Goal: Information Seeking & Learning: Learn about a topic

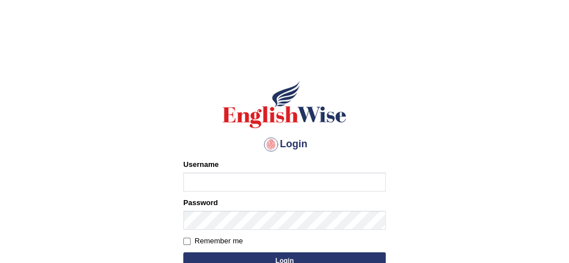
drag, startPoint x: 0, startPoint y: 0, endPoint x: 215, endPoint y: 179, distance: 279.6
click at [215, 179] on input "Username" at bounding box center [284, 181] width 202 height 19
type input "Damanjit"
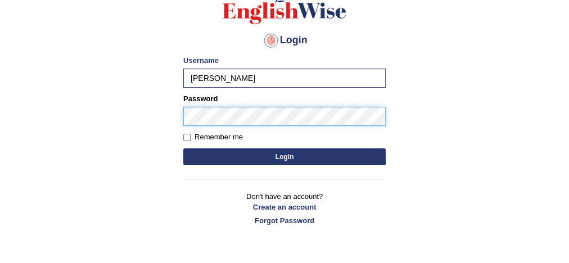
scroll to position [108, 0]
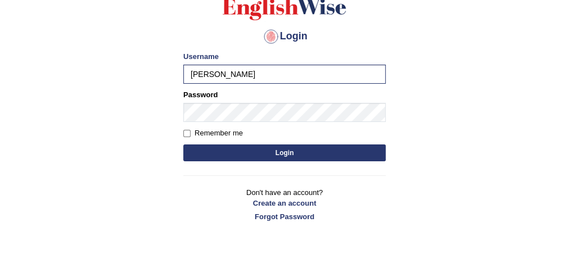
click at [280, 155] on button "Login" at bounding box center [284, 152] width 202 height 17
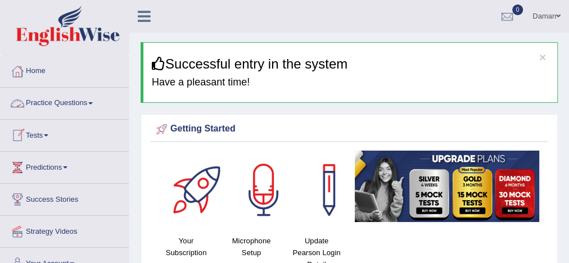
click at [71, 102] on link "Practice Questions" at bounding box center [65, 102] width 128 height 28
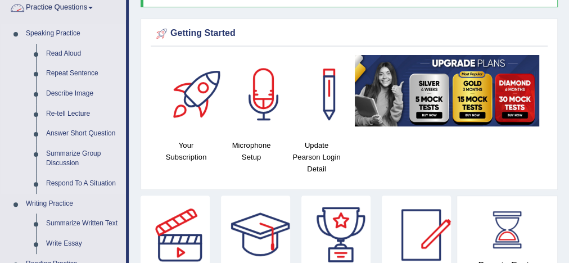
scroll to position [96, 0]
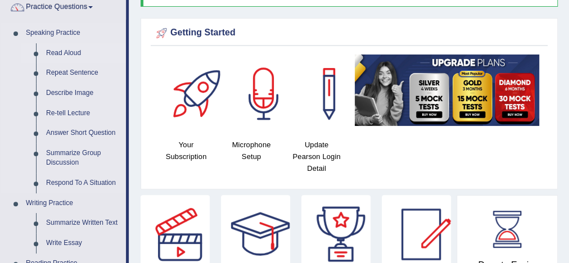
click at [58, 51] on link "Read Aloud" at bounding box center [83, 53] width 85 height 20
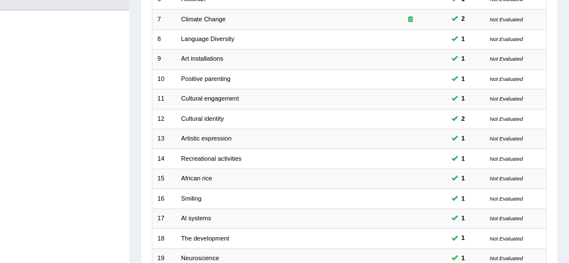
scroll to position [380, 0]
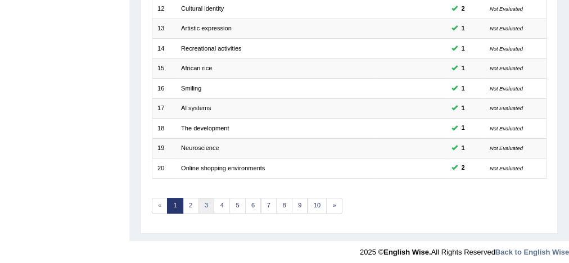
click at [206, 200] on link "3" at bounding box center [206, 206] width 16 height 16
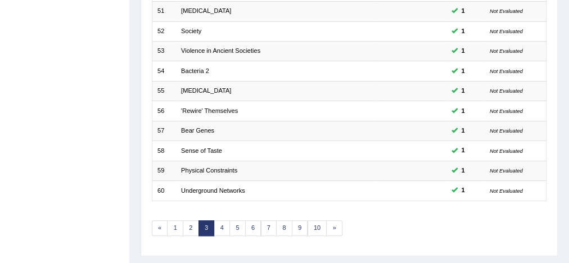
scroll to position [360, 0]
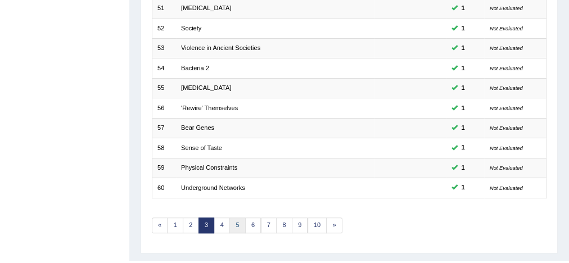
click at [236, 219] on link "5" at bounding box center [237, 225] width 16 height 16
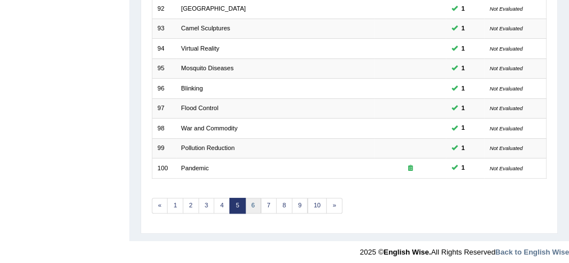
click at [249, 198] on link "6" at bounding box center [253, 206] width 16 height 16
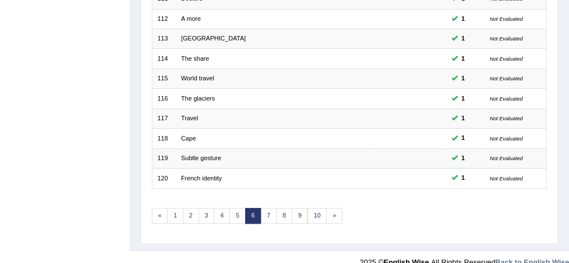
scroll to position [380, 0]
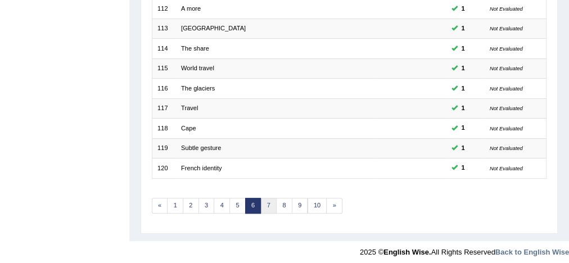
click at [262, 200] on link "7" at bounding box center [269, 206] width 16 height 16
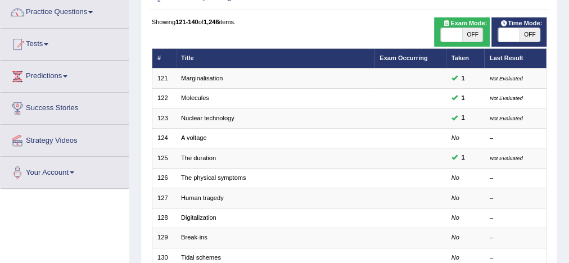
scroll to position [92, 0]
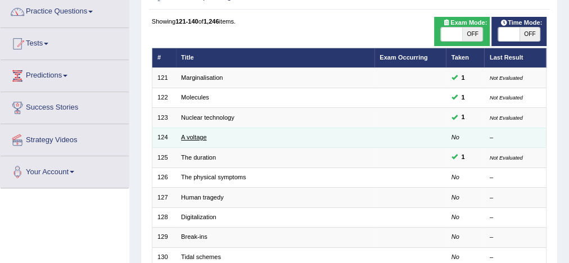
click at [198, 137] on link "A voltage" at bounding box center [193, 137] width 25 height 7
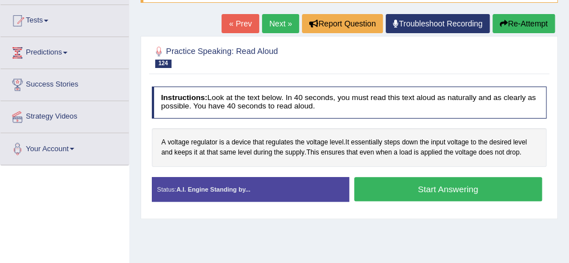
scroll to position [117, 0]
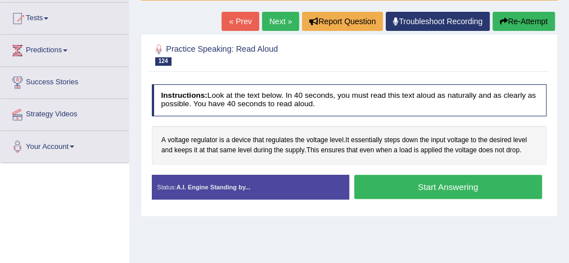
click at [464, 188] on button "Start Answering" at bounding box center [448, 187] width 188 height 24
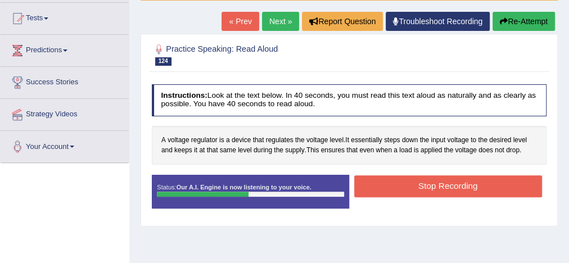
click at [464, 188] on button "Stop Recording" at bounding box center [448, 186] width 188 height 22
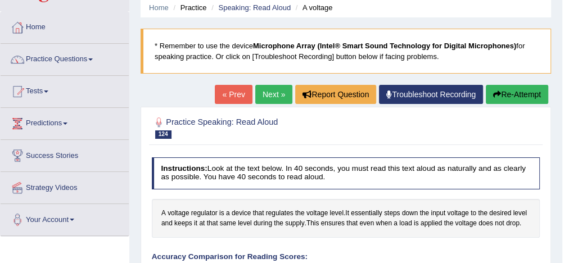
scroll to position [43, 0]
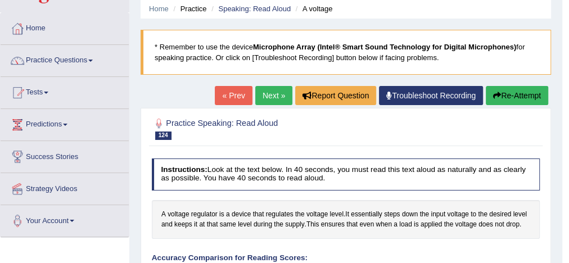
click at [272, 94] on link "Next »" at bounding box center [273, 95] width 37 height 19
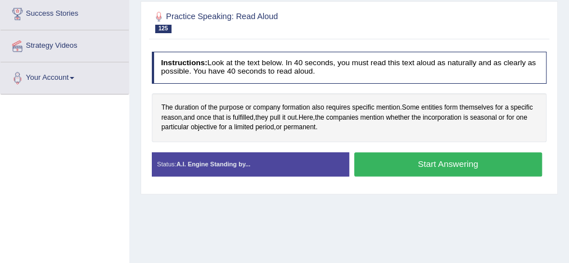
scroll to position [185, 0]
click at [448, 162] on button "Start Answering" at bounding box center [448, 164] width 188 height 24
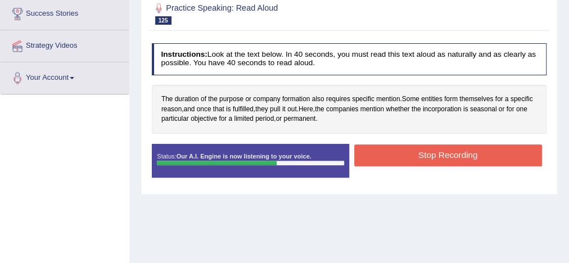
click at [448, 162] on button "Stop Recording" at bounding box center [448, 155] width 188 height 22
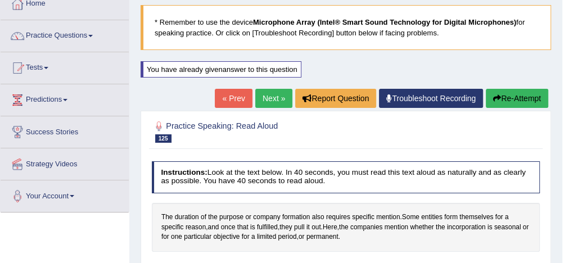
scroll to position [67, 0]
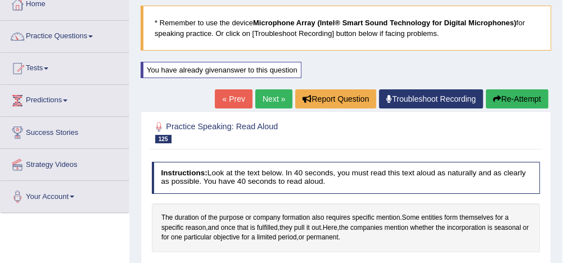
click at [264, 94] on link "Next »" at bounding box center [273, 98] width 37 height 19
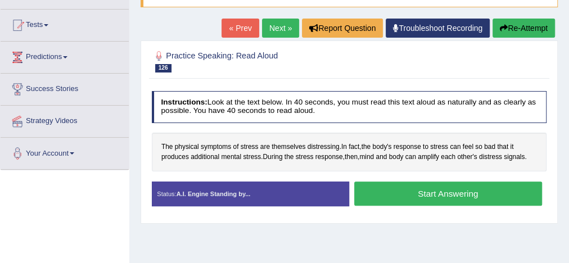
click at [423, 192] on button "Start Answering" at bounding box center [448, 193] width 188 height 24
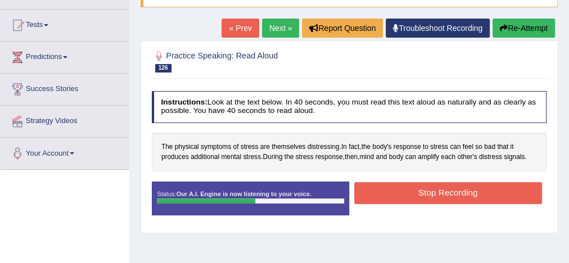
click at [423, 192] on button "Stop Recording" at bounding box center [448, 193] width 188 height 22
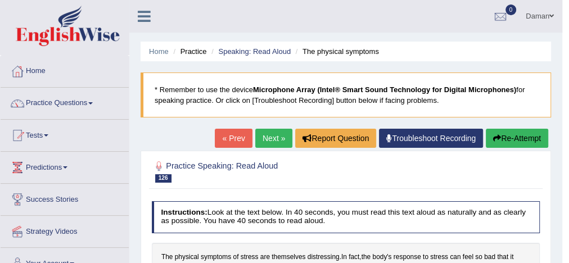
click at [271, 133] on link "Next »" at bounding box center [273, 138] width 37 height 19
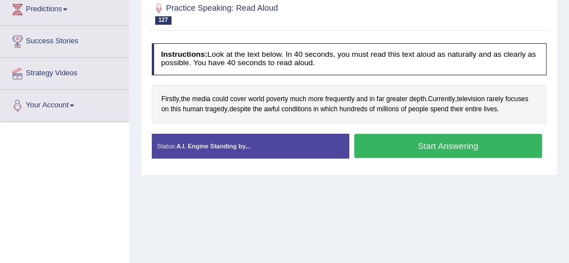
click at [418, 146] on button "Start Answering" at bounding box center [448, 146] width 188 height 24
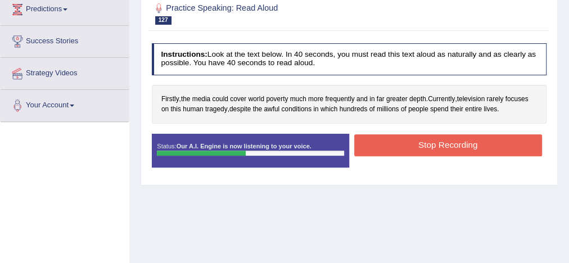
click at [418, 146] on button "Stop Recording" at bounding box center [448, 145] width 188 height 22
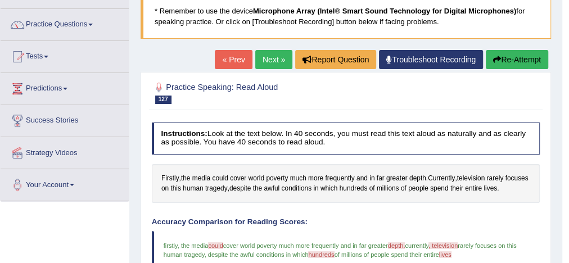
scroll to position [78, 0]
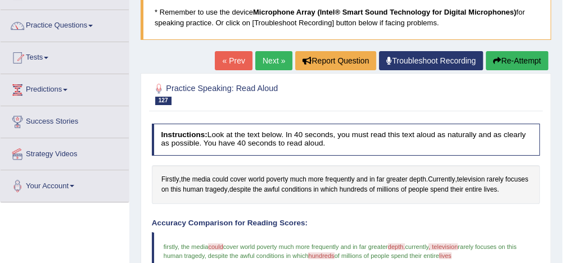
click at [274, 57] on link "Next »" at bounding box center [273, 60] width 37 height 19
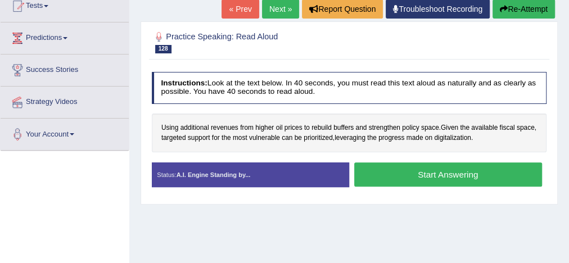
click at [396, 171] on button "Start Answering" at bounding box center [448, 174] width 188 height 24
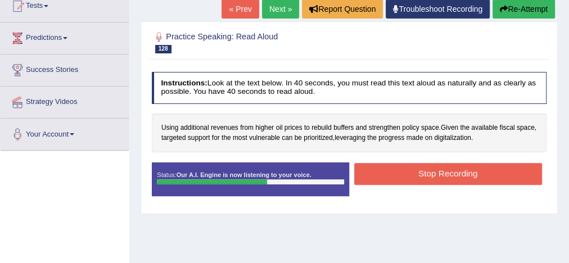
click at [396, 171] on button "Stop Recording" at bounding box center [448, 174] width 188 height 22
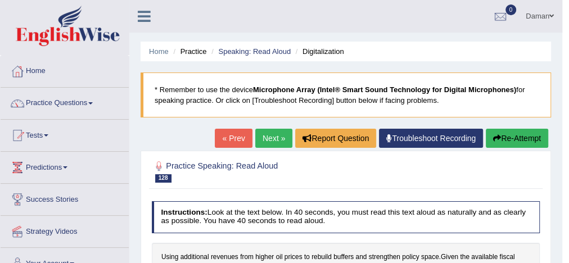
click at [267, 138] on link "Next »" at bounding box center [273, 138] width 37 height 19
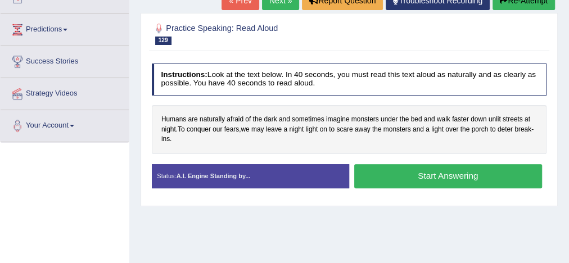
click at [398, 167] on button "Start Answering" at bounding box center [448, 176] width 188 height 24
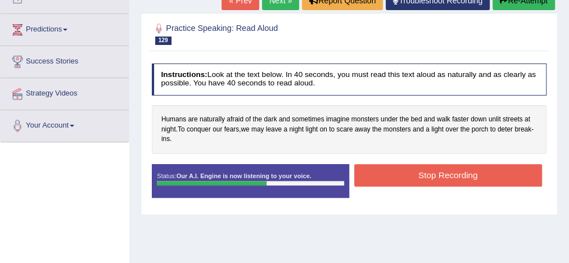
click at [398, 167] on button "Stop Recording" at bounding box center [448, 175] width 188 height 22
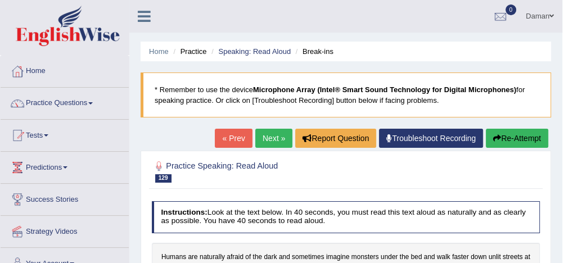
click at [279, 140] on link "Next »" at bounding box center [273, 138] width 37 height 19
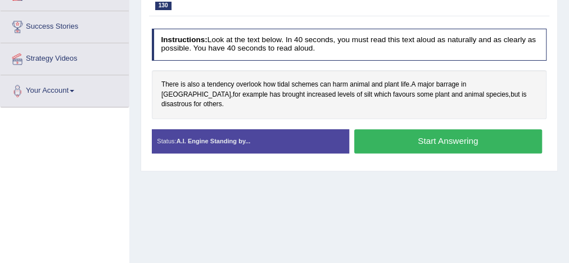
click at [427, 129] on button "Start Answering" at bounding box center [448, 141] width 188 height 24
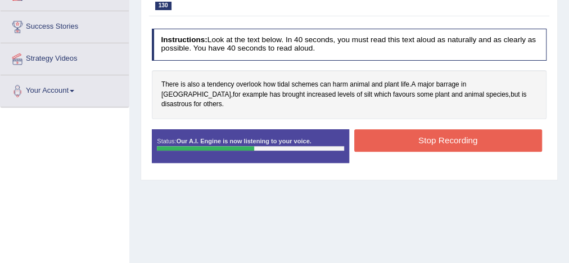
click at [427, 129] on button "Stop Recording" at bounding box center [448, 140] width 188 height 22
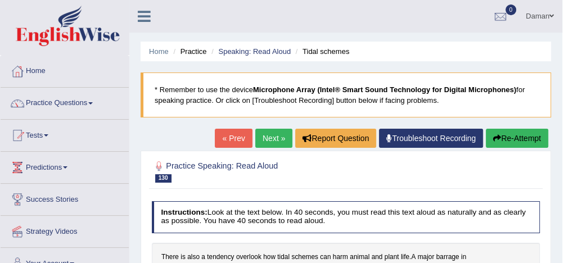
click at [270, 134] on link "Next »" at bounding box center [273, 138] width 37 height 19
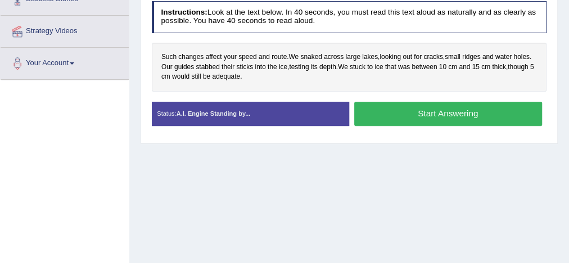
scroll to position [200, 0]
click at [401, 118] on button "Start Answering" at bounding box center [448, 114] width 188 height 24
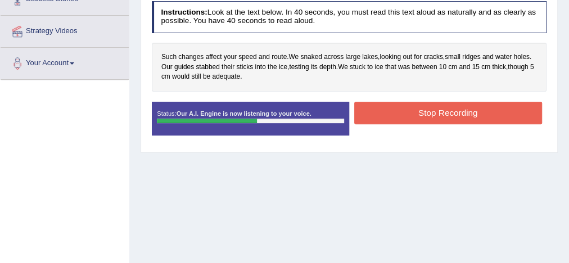
click at [407, 109] on button "Stop Recording" at bounding box center [448, 113] width 188 height 22
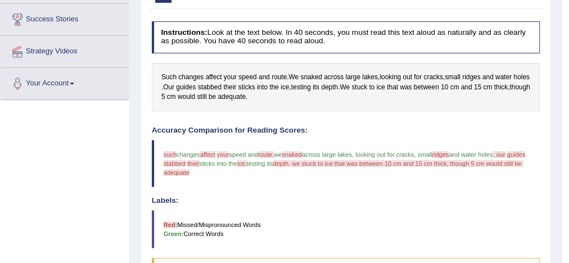
scroll to position [122, 0]
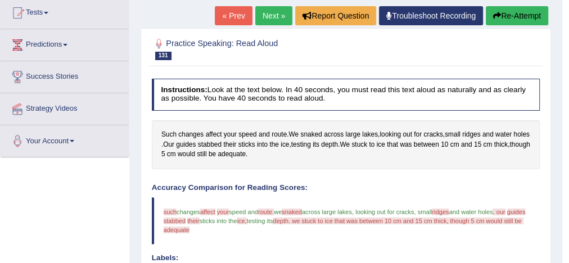
click at [508, 9] on button "Re-Attempt" at bounding box center [516, 15] width 62 height 19
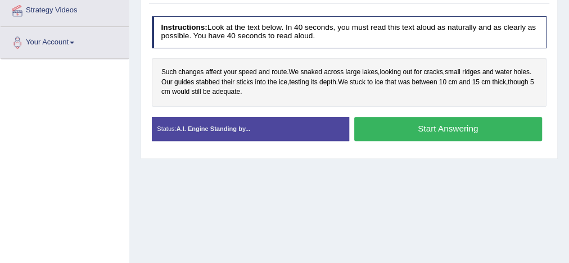
click at [440, 129] on button "Start Answering" at bounding box center [448, 129] width 188 height 24
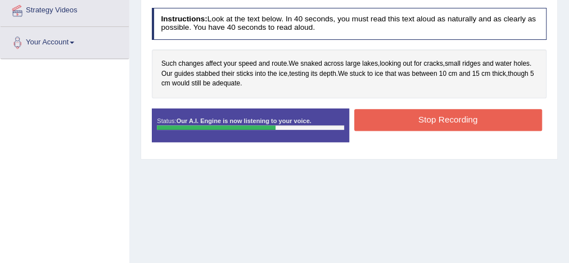
click at [440, 116] on button "Stop Recording" at bounding box center [448, 120] width 188 height 22
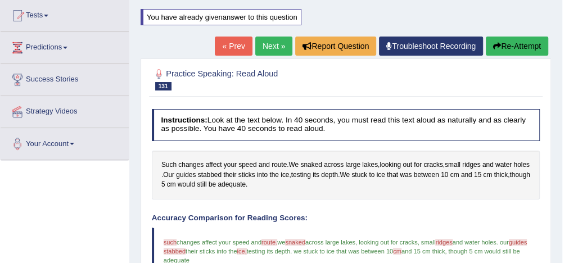
scroll to position [118, 0]
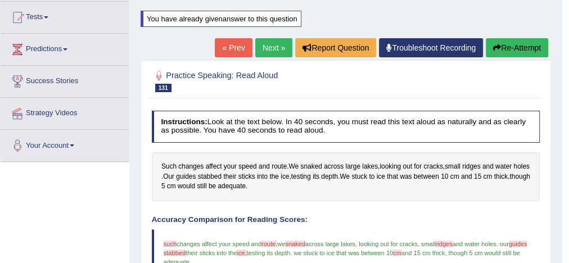
click at [269, 47] on link "Next »" at bounding box center [273, 47] width 37 height 19
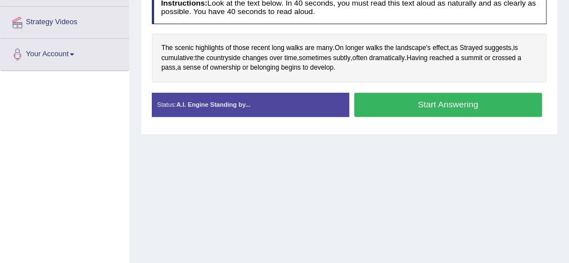
scroll to position [209, 0]
click at [393, 106] on button "Start Answering" at bounding box center [448, 105] width 188 height 24
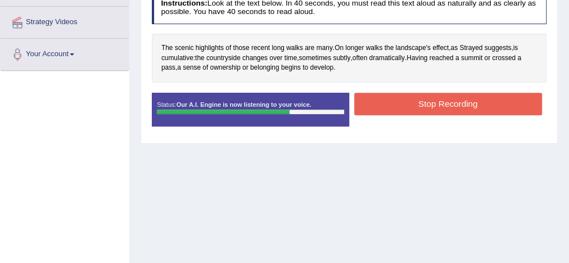
click at [393, 106] on button "Stop Recording" at bounding box center [448, 104] width 188 height 22
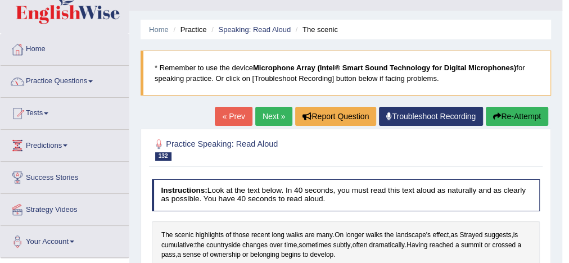
scroll to position [0, 0]
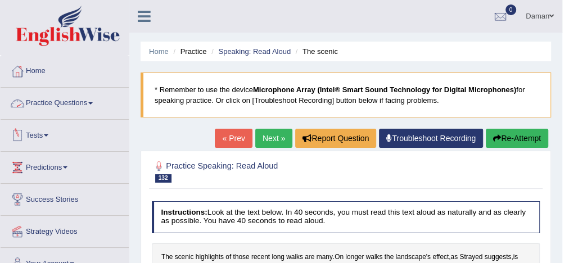
click at [66, 104] on link "Practice Questions" at bounding box center [65, 102] width 128 height 28
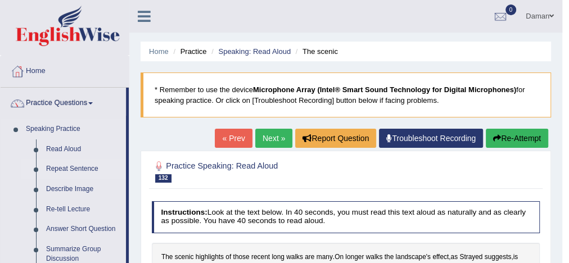
click at [75, 171] on link "Repeat Sentence" at bounding box center [83, 169] width 85 height 20
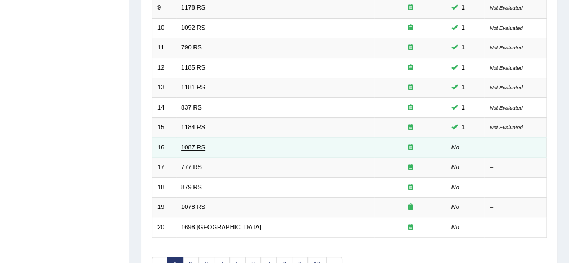
click at [196, 144] on link "1087 RS" at bounding box center [193, 147] width 24 height 7
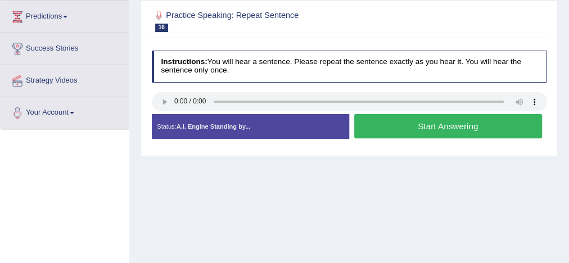
click at [430, 129] on button "Start Answering" at bounding box center [448, 126] width 188 height 24
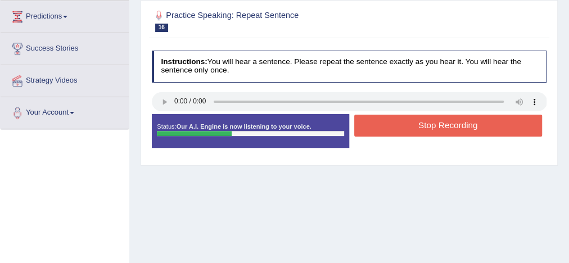
click at [430, 129] on button "Stop Recording" at bounding box center [448, 126] width 188 height 22
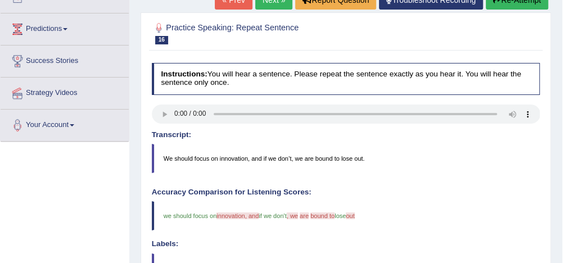
scroll to position [55, 0]
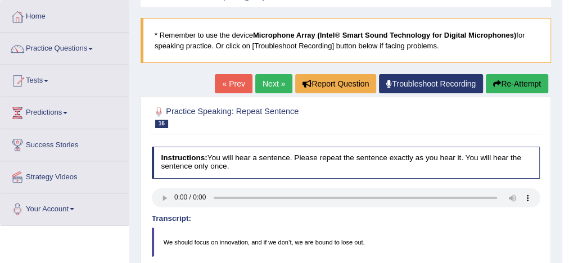
click at [273, 80] on link "Next »" at bounding box center [273, 83] width 37 height 19
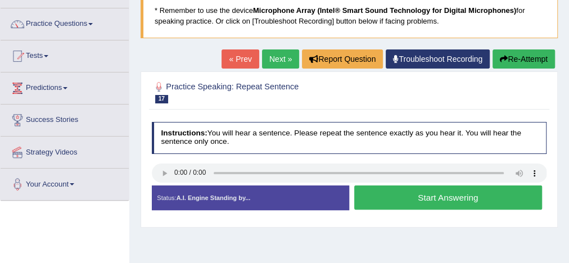
click at [406, 198] on button "Start Answering" at bounding box center [448, 197] width 188 height 24
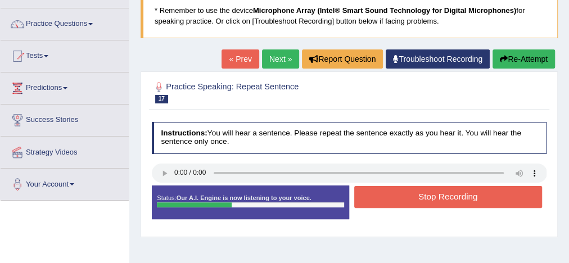
click at [406, 198] on button "Stop Recording" at bounding box center [448, 197] width 188 height 22
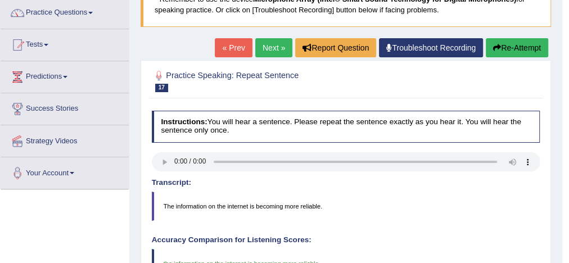
scroll to position [90, 0]
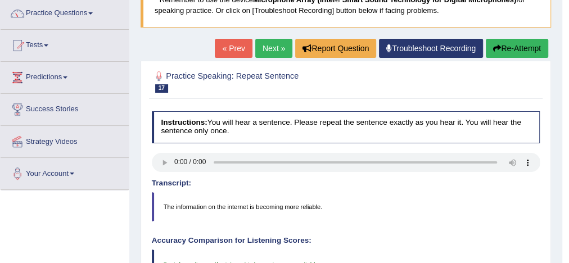
click at [269, 52] on link "Next »" at bounding box center [273, 48] width 37 height 19
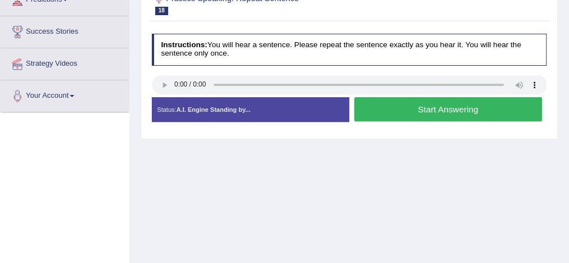
click at [428, 111] on button "Start Answering" at bounding box center [448, 109] width 188 height 24
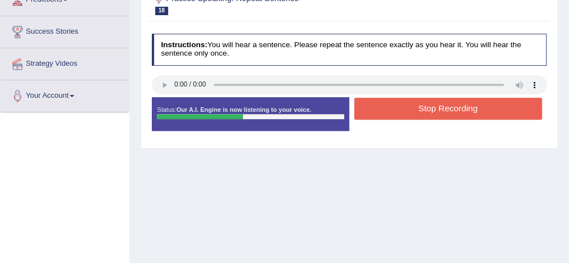
click at [428, 111] on button "Stop Recording" at bounding box center [448, 109] width 188 height 22
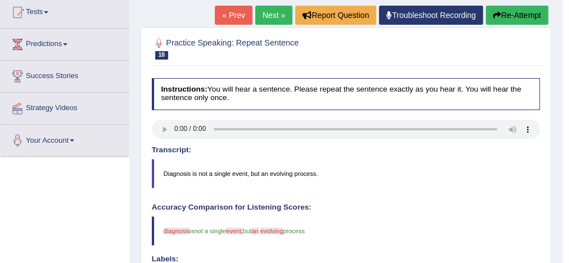
scroll to position [105, 0]
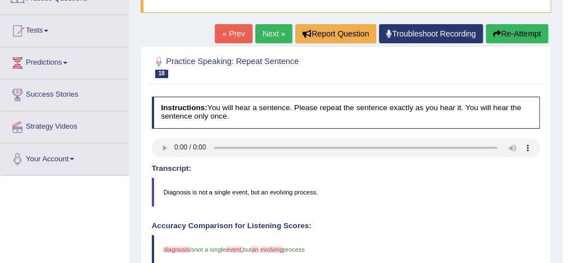
click at [264, 33] on link "Next »" at bounding box center [273, 33] width 37 height 19
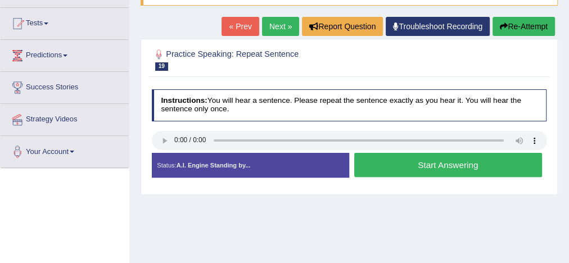
click at [419, 170] on button "Start Answering" at bounding box center [448, 165] width 188 height 24
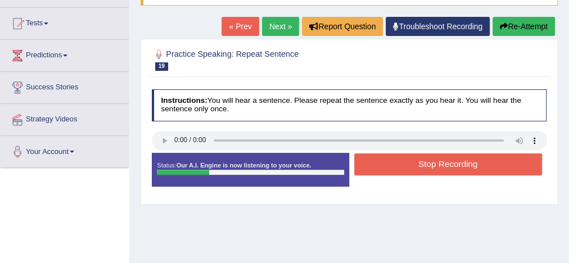
click at [421, 167] on button "Stop Recording" at bounding box center [448, 164] width 188 height 22
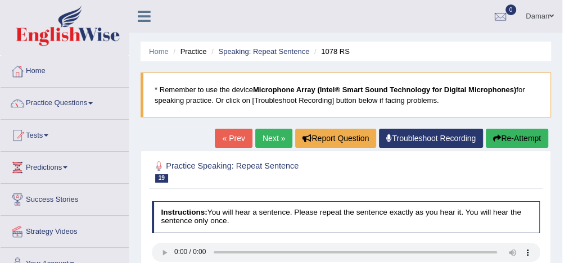
click at [274, 136] on link "Next »" at bounding box center [273, 138] width 37 height 19
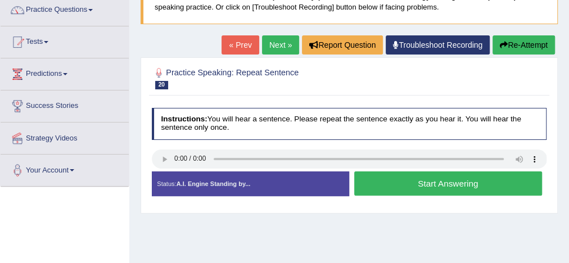
scroll to position [93, 0]
click at [421, 186] on button "Start Answering" at bounding box center [448, 183] width 188 height 24
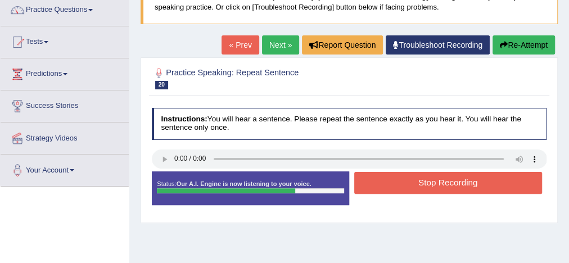
click at [403, 174] on button "Stop Recording" at bounding box center [448, 183] width 188 height 22
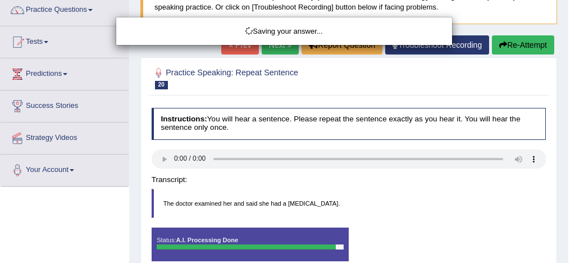
click at [527, 49] on div "Saving your answer..." at bounding box center [287, 131] width 575 height 263
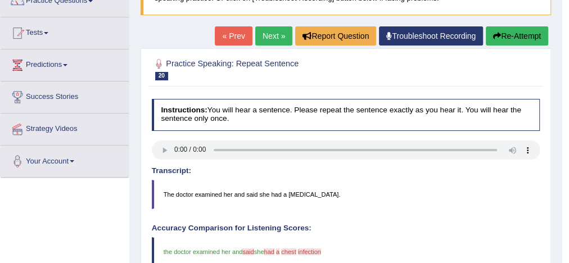
scroll to position [102, 0]
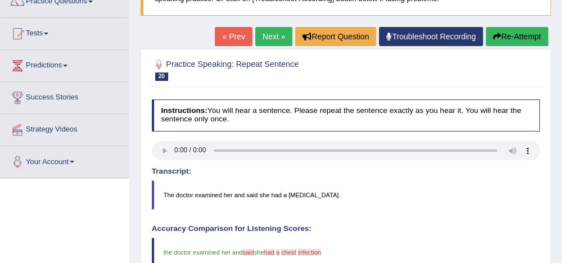
click at [516, 34] on button "Re-Attempt" at bounding box center [516, 36] width 62 height 19
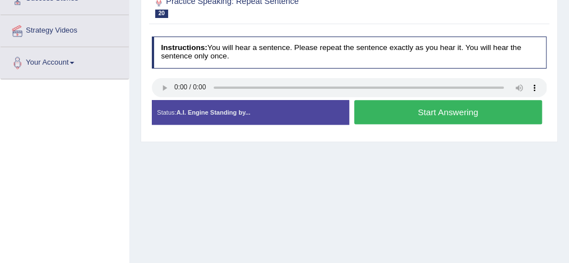
scroll to position [201, 0]
click at [399, 111] on button "Start Answering" at bounding box center [448, 112] width 188 height 24
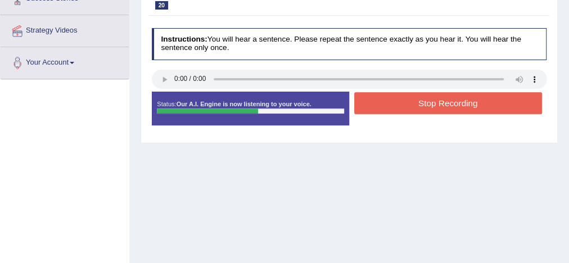
click at [409, 103] on button "Stop Recording" at bounding box center [448, 103] width 188 height 22
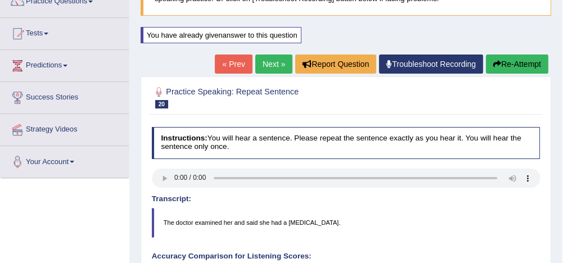
scroll to position [103, 0]
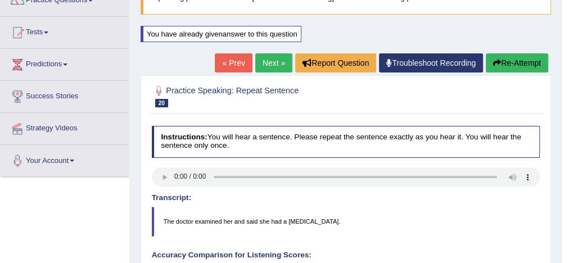
click at [277, 61] on link "Next »" at bounding box center [273, 62] width 37 height 19
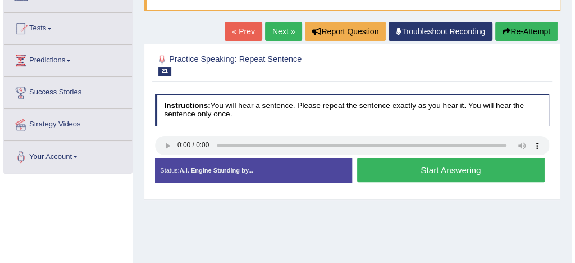
scroll to position [108, 0]
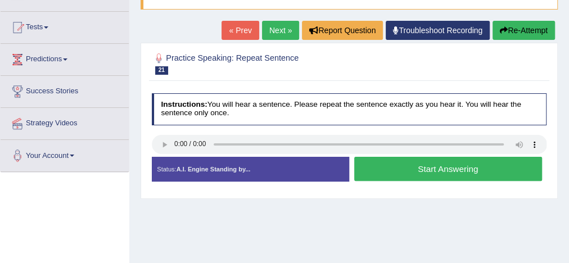
click at [411, 170] on button "Start Answering" at bounding box center [448, 169] width 188 height 24
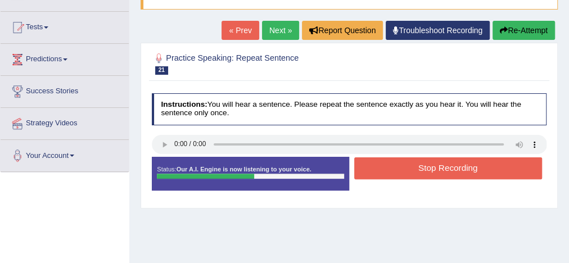
click at [411, 170] on button "Stop Recording" at bounding box center [448, 168] width 188 height 22
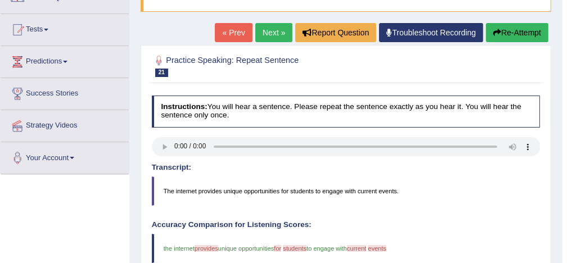
scroll to position [105, 0]
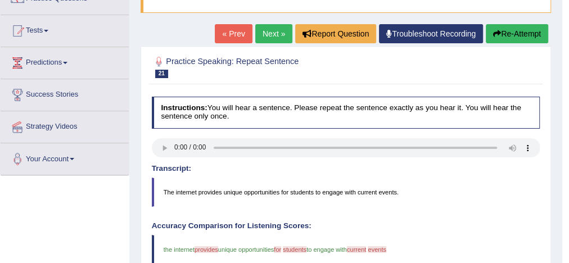
click at [267, 32] on link "Next »" at bounding box center [273, 33] width 37 height 19
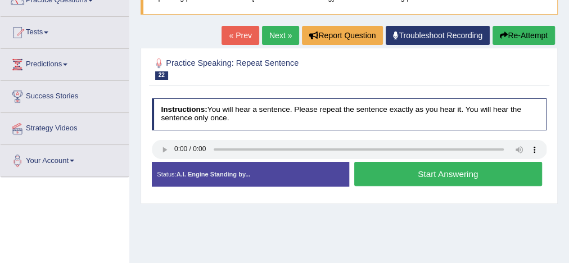
scroll to position [103, 0]
click at [411, 173] on button "Start Answering" at bounding box center [448, 174] width 188 height 24
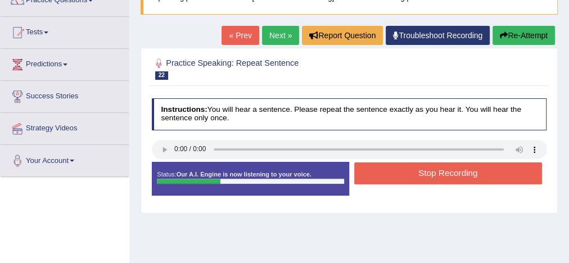
click at [411, 173] on button "Stop Recording" at bounding box center [448, 173] width 188 height 22
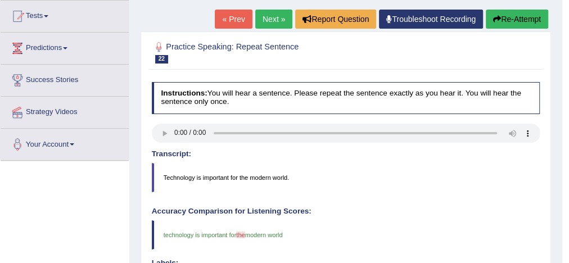
scroll to position [99, 0]
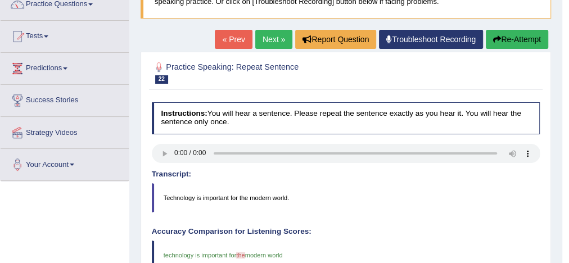
click at [275, 40] on link "Next »" at bounding box center [273, 39] width 37 height 19
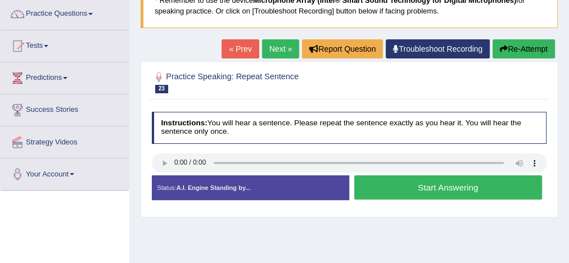
click at [387, 190] on button "Start Answering" at bounding box center [448, 187] width 188 height 24
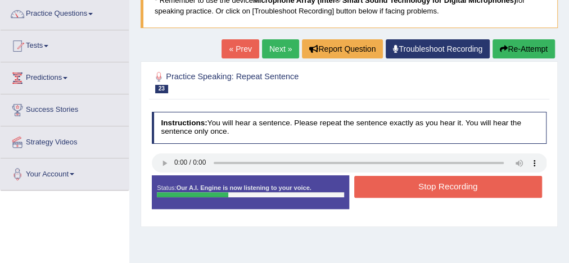
click at [387, 190] on button "Stop Recording" at bounding box center [448, 187] width 188 height 22
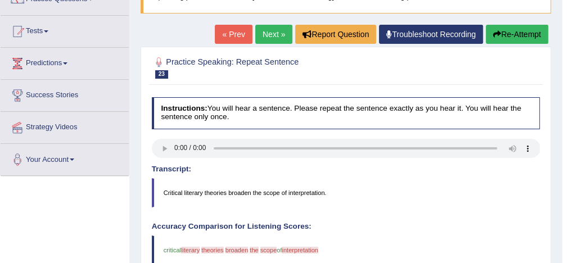
scroll to position [106, 0]
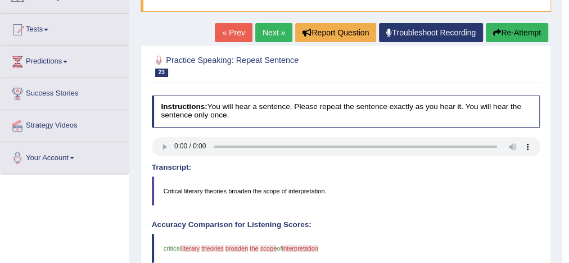
click at [276, 34] on link "Next »" at bounding box center [273, 32] width 37 height 19
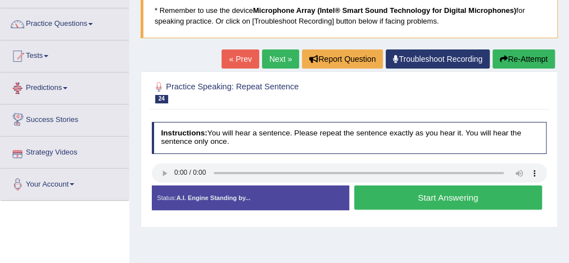
scroll to position [78, 0]
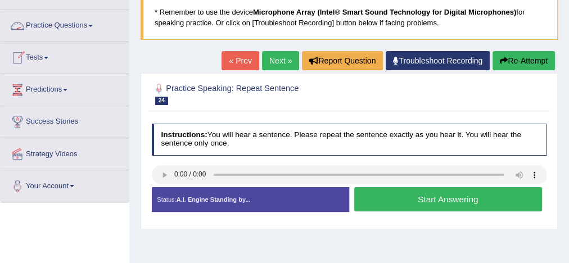
click at [59, 26] on link "Practice Questions" at bounding box center [65, 24] width 128 height 28
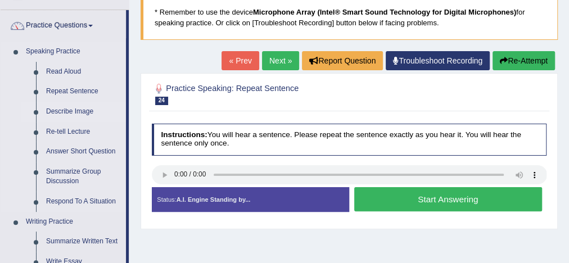
click at [65, 114] on link "Describe Image" at bounding box center [83, 112] width 85 height 20
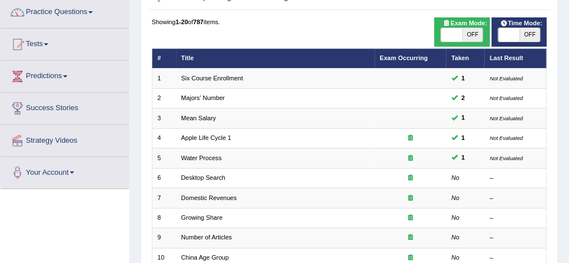
scroll to position [80, 0]
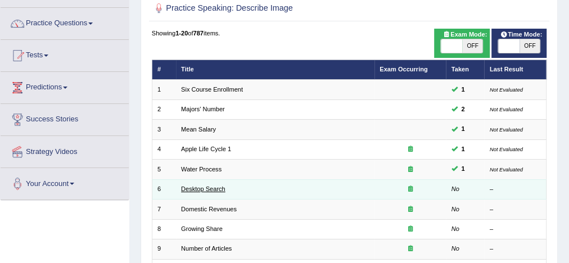
click at [195, 190] on link "Desktop Search" at bounding box center [203, 188] width 44 height 7
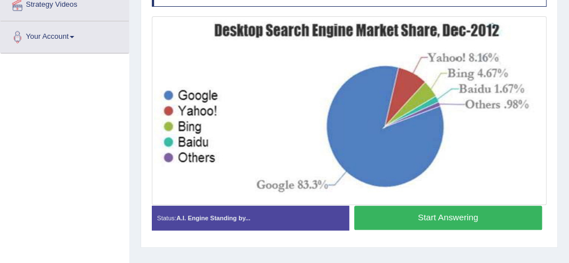
scroll to position [227, 0]
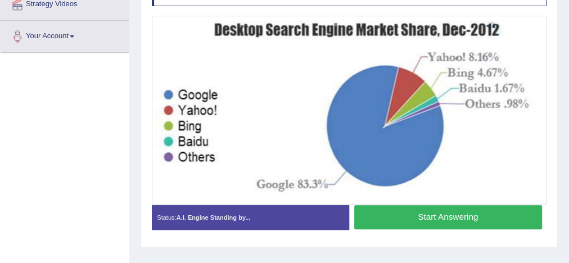
click at [397, 216] on button "Start Answering" at bounding box center [448, 217] width 188 height 24
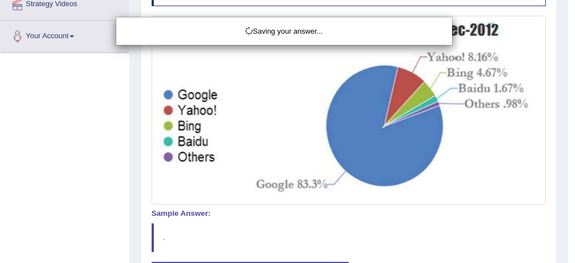
click at [397, 216] on div "Saving your answer..." at bounding box center [287, 131] width 575 height 263
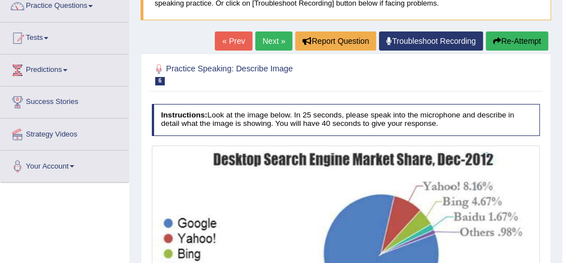
scroll to position [53, 0]
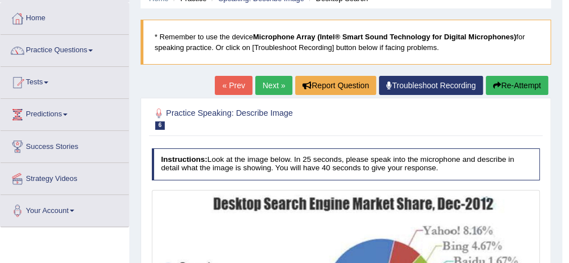
click at [270, 85] on link "Next »" at bounding box center [273, 85] width 37 height 19
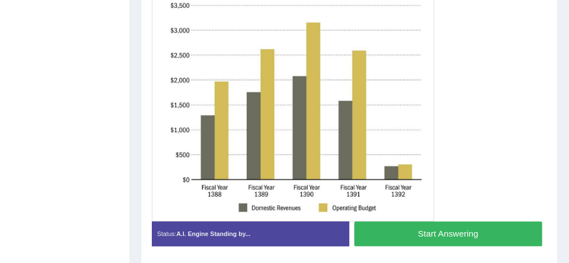
scroll to position [283, 0]
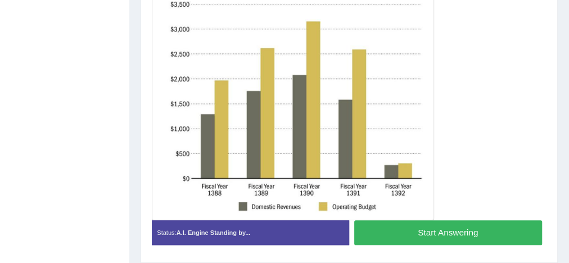
click at [439, 237] on button "Start Answering" at bounding box center [448, 232] width 188 height 24
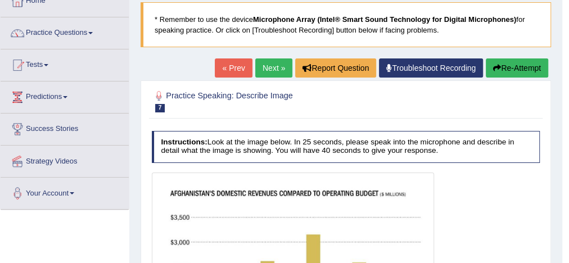
scroll to position [70, 0]
click at [270, 68] on link "Next »" at bounding box center [273, 67] width 37 height 19
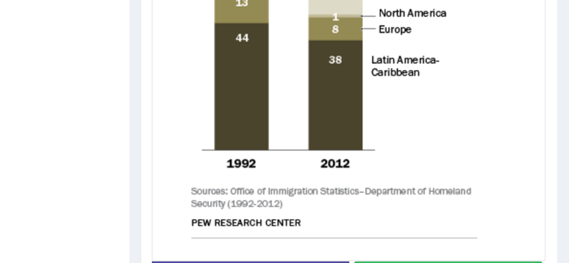
scroll to position [565, 0]
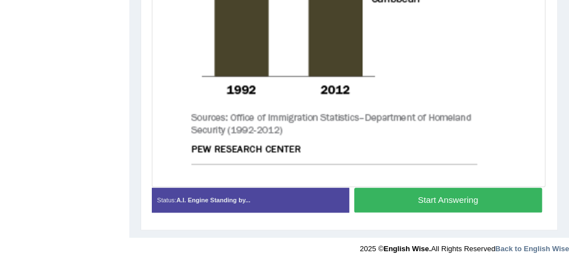
click at [399, 195] on button "Start Answering" at bounding box center [448, 200] width 188 height 24
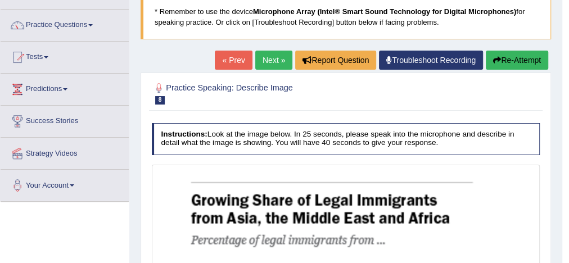
scroll to position [69, 0]
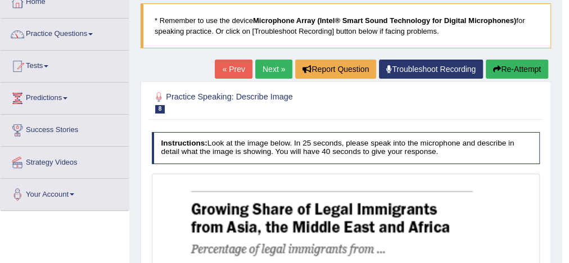
click at [270, 66] on link "Next »" at bounding box center [273, 69] width 37 height 19
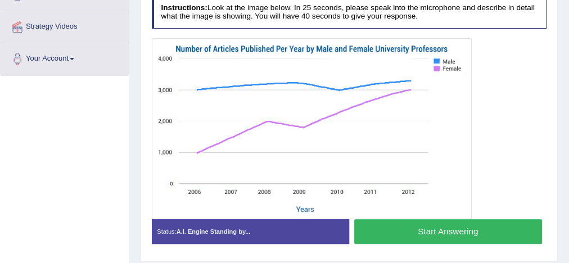
scroll to position [208, 0]
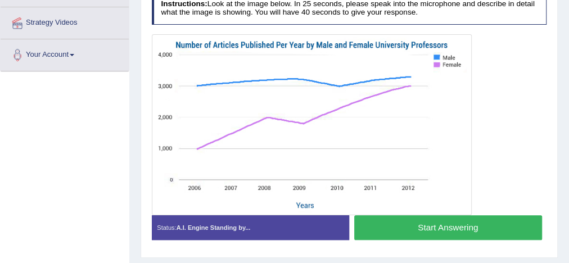
click at [473, 225] on button "Start Answering" at bounding box center [448, 227] width 188 height 24
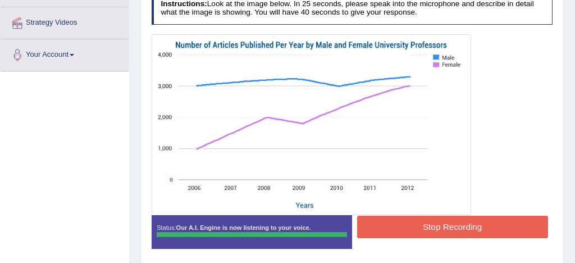
click at [479, 222] on div "Instructions: Look at the image below. In 25 seconds, please speak into the mic…" at bounding box center [352, 125] width 406 height 274
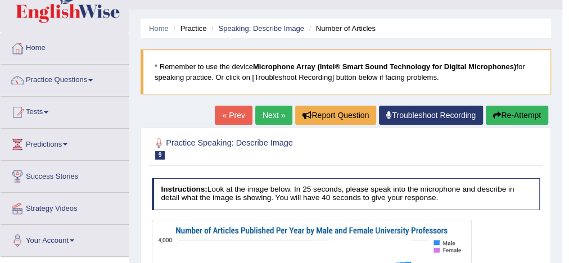
scroll to position [23, 0]
click at [275, 116] on link "Next »" at bounding box center [273, 115] width 37 height 19
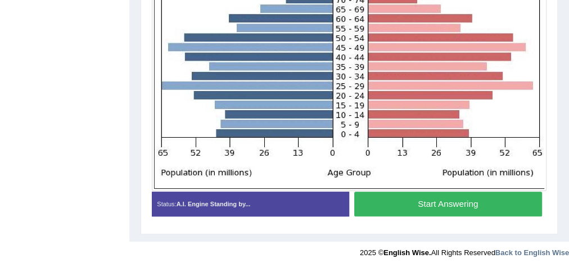
scroll to position [334, 0]
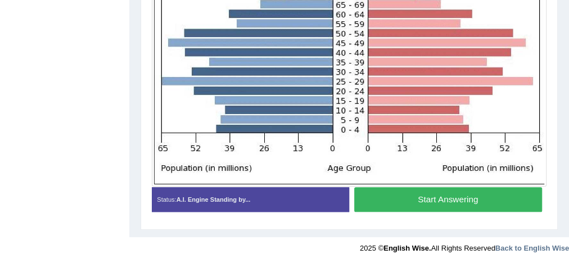
click at [410, 202] on button "Start Answering" at bounding box center [448, 199] width 188 height 24
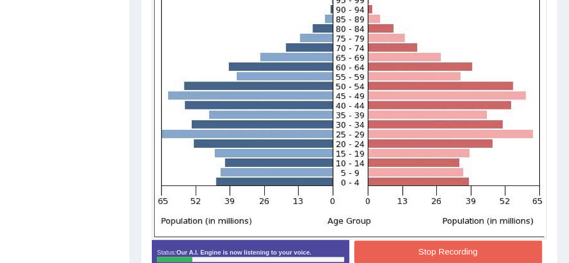
scroll to position [281, 0]
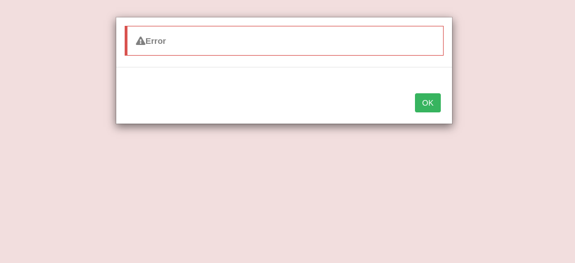
click at [428, 104] on button "OK" at bounding box center [428, 102] width 26 height 19
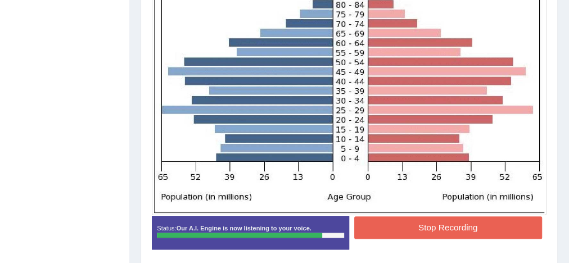
scroll to position [314, 0]
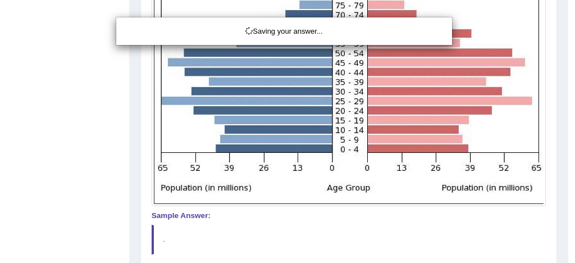
click at [425, 217] on div "Saving your answer..." at bounding box center [287, 131] width 575 height 263
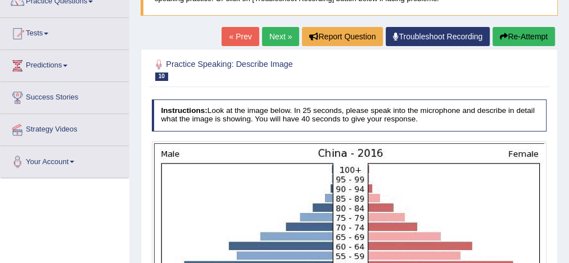
scroll to position [101, 0]
